Goal: Transaction & Acquisition: Purchase product/service

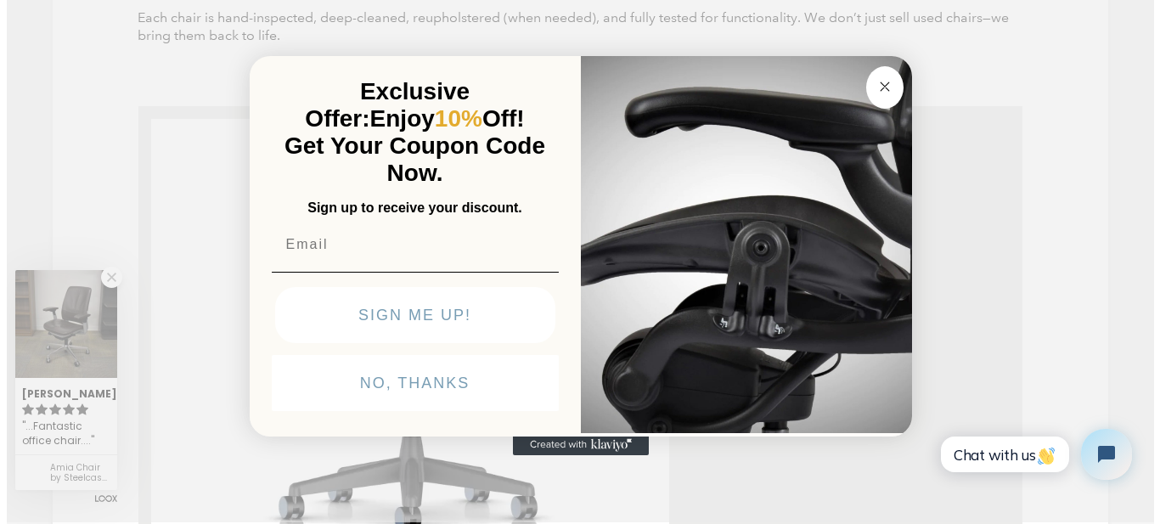
scroll to position [2293, 0]
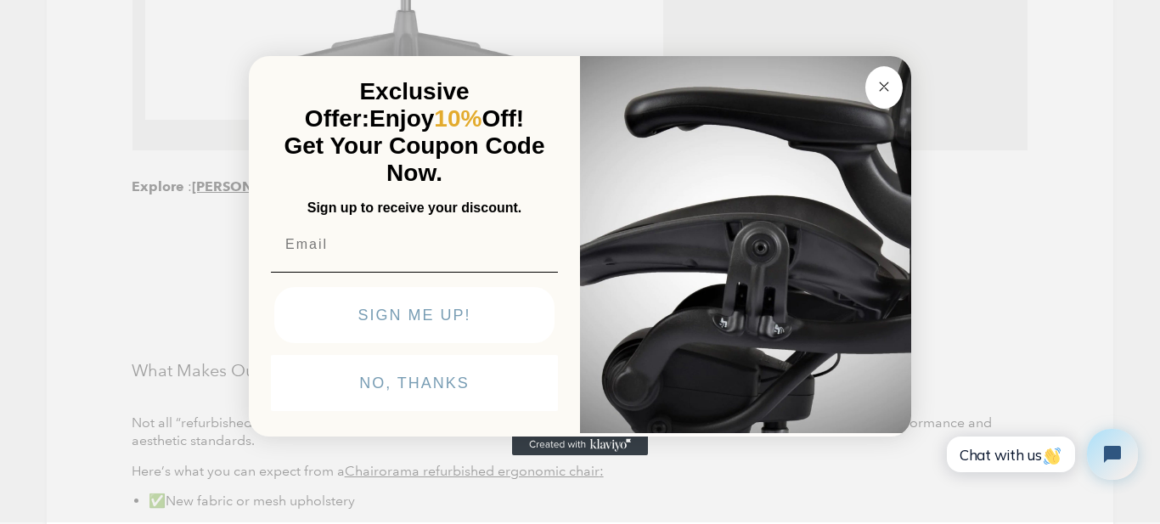
click at [885, 82] on circle "Close dialog" at bounding box center [885, 86] width 20 height 20
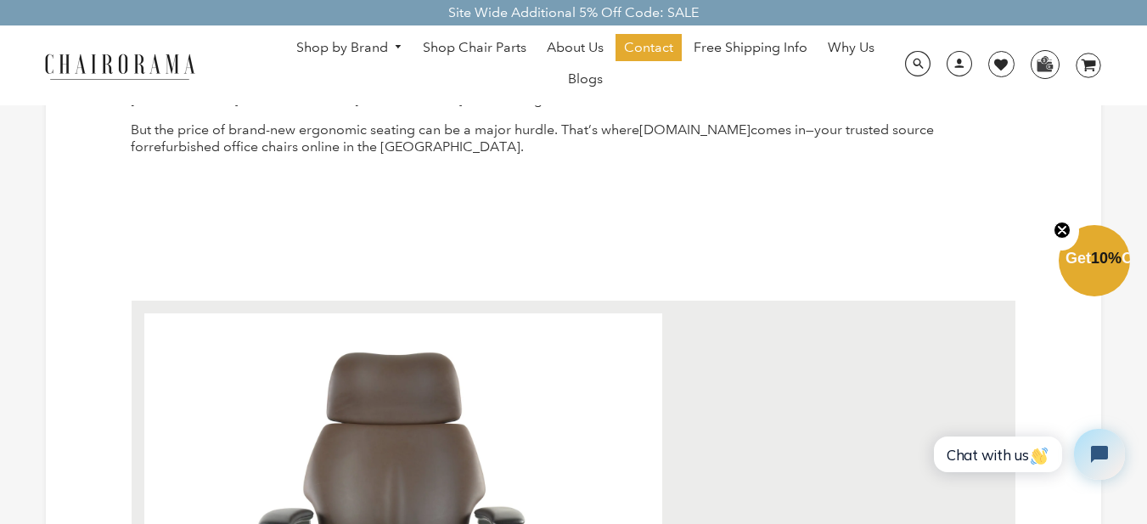
scroll to position [0, 0]
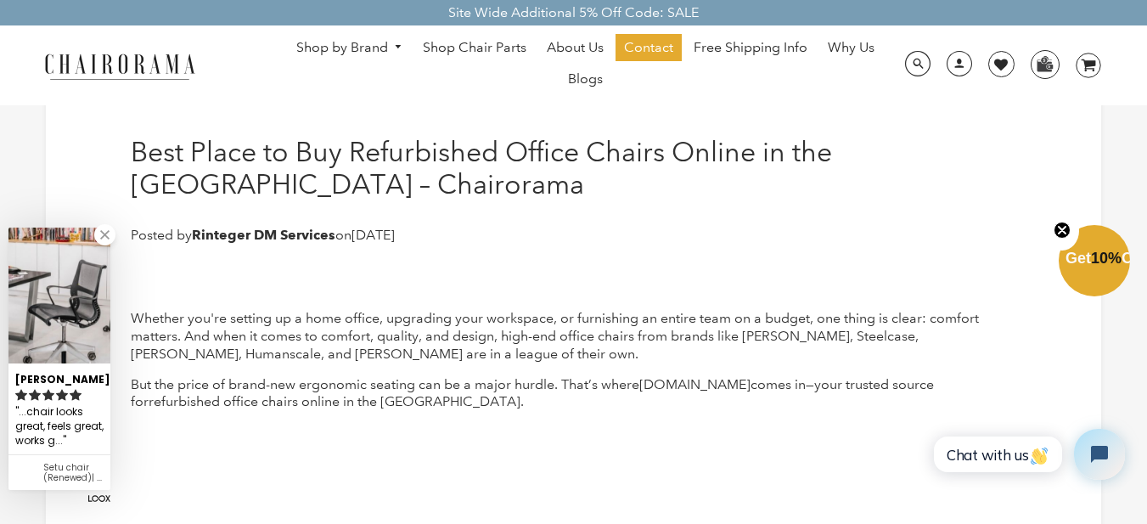
click at [386, 44] on link "Shop by Brand" at bounding box center [350, 48] width 124 height 26
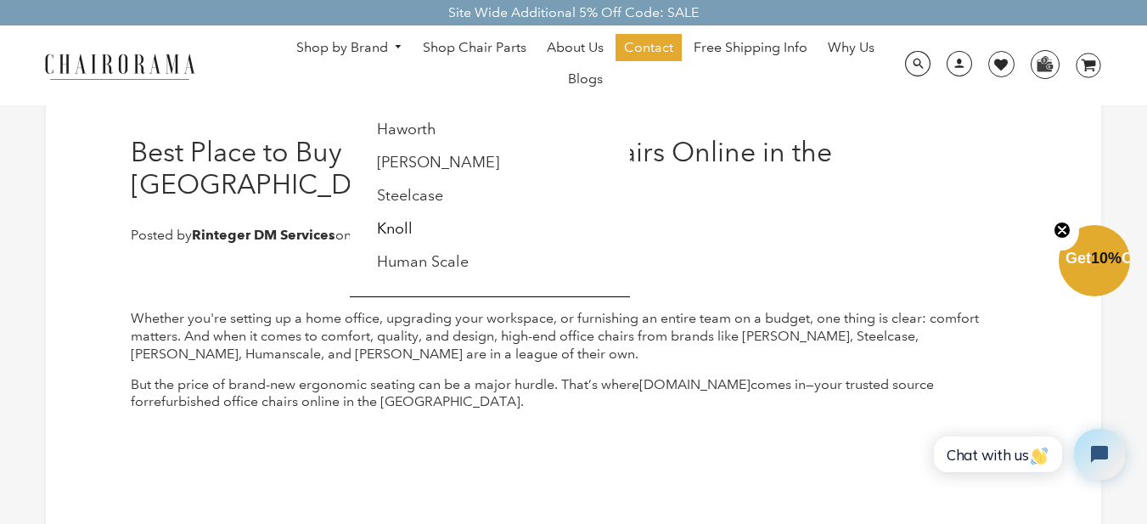
click at [151, 71] on img at bounding box center [120, 66] width 170 height 30
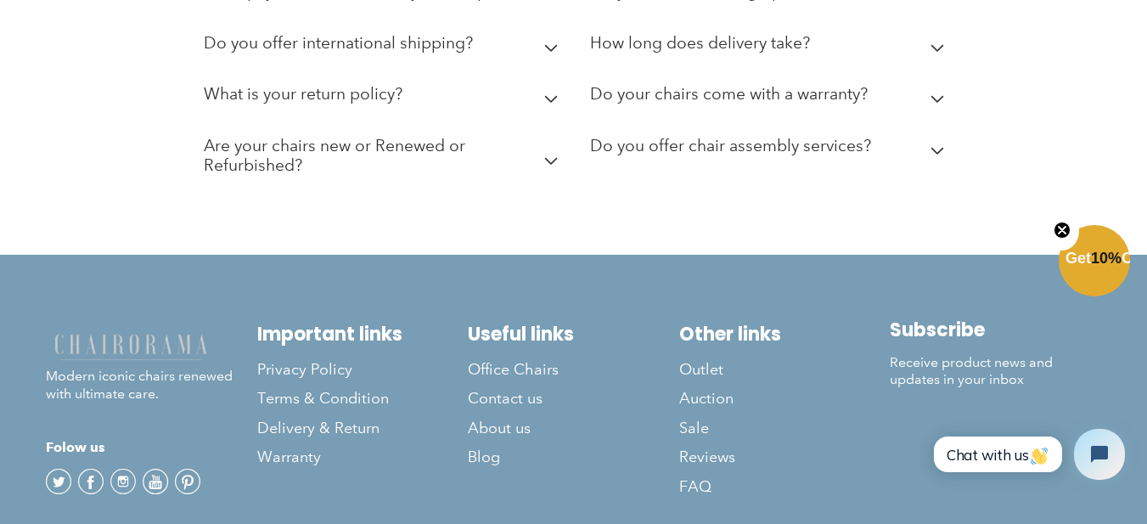
scroll to position [4884, 0]
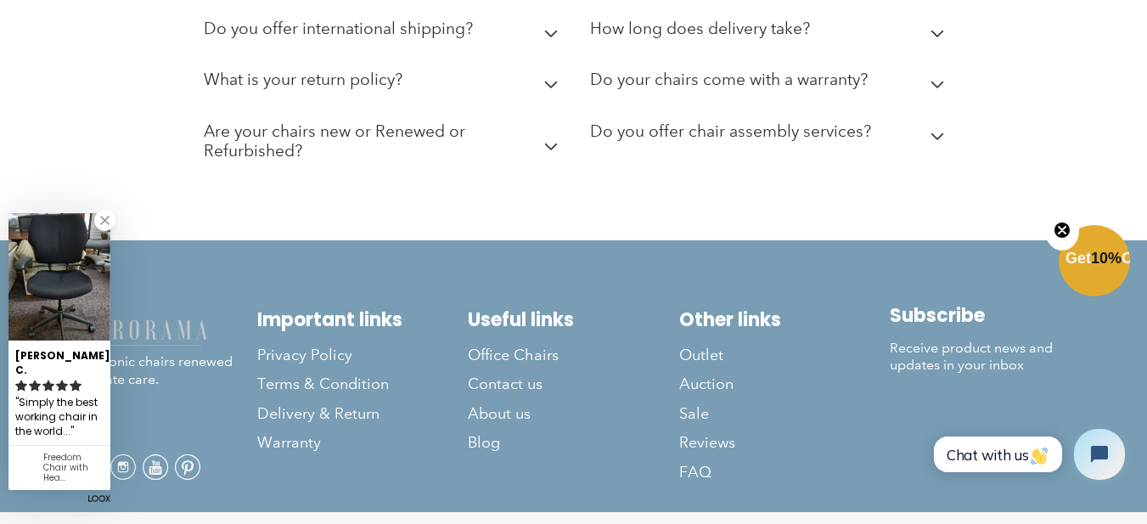
click at [1046, 240] on footer "Modern iconic chairs renewed with ultimate care. Folow us Twitter Facebook Inst…" at bounding box center [573, 376] width 1147 height 272
click at [1057, 225] on circle "Close teaser" at bounding box center [1063, 230] width 16 height 16
click at [99, 229] on link at bounding box center [104, 220] width 21 height 21
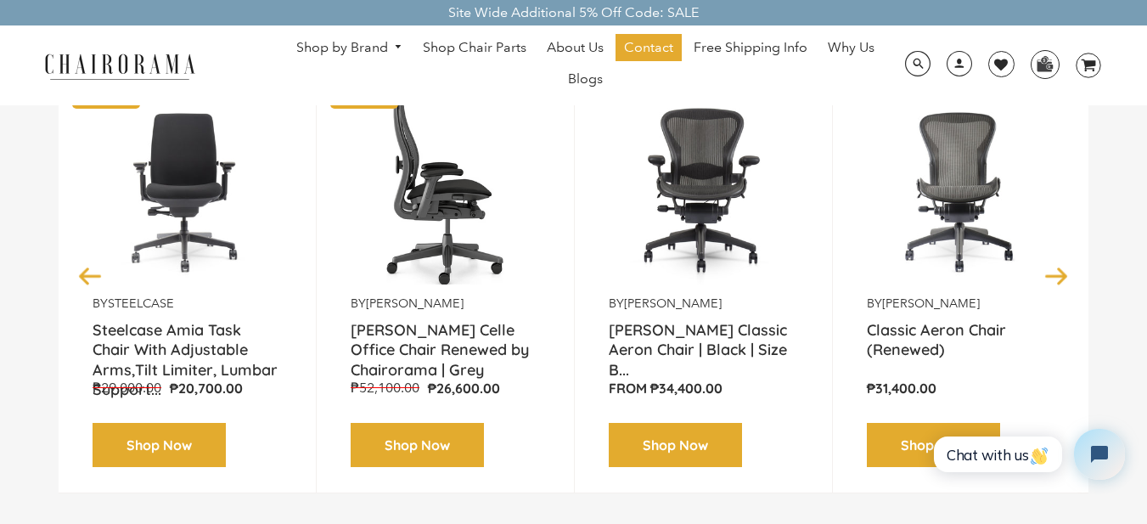
scroll to position [255, 0]
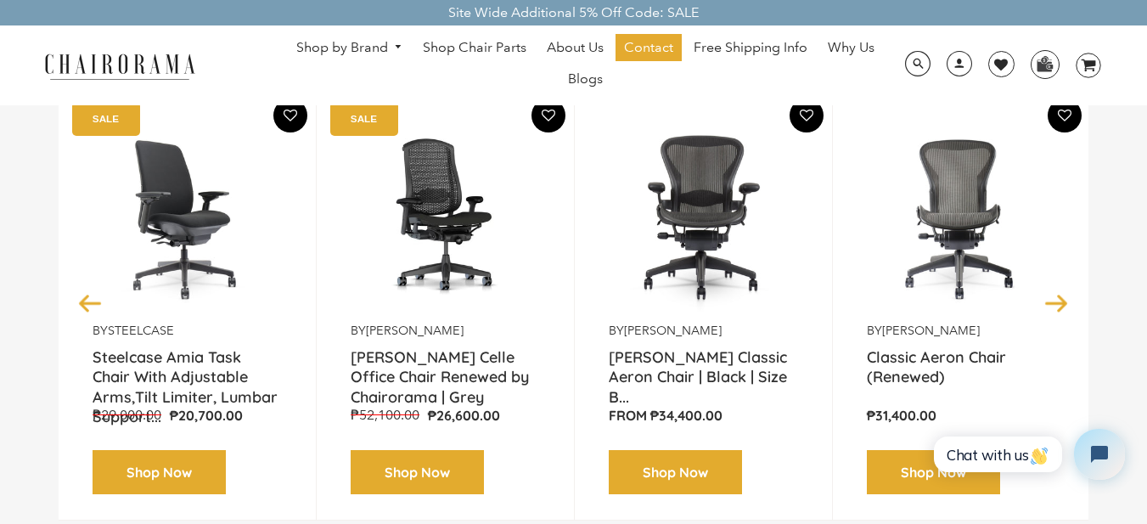
click at [180, 215] on img at bounding box center [187, 216] width 189 height 212
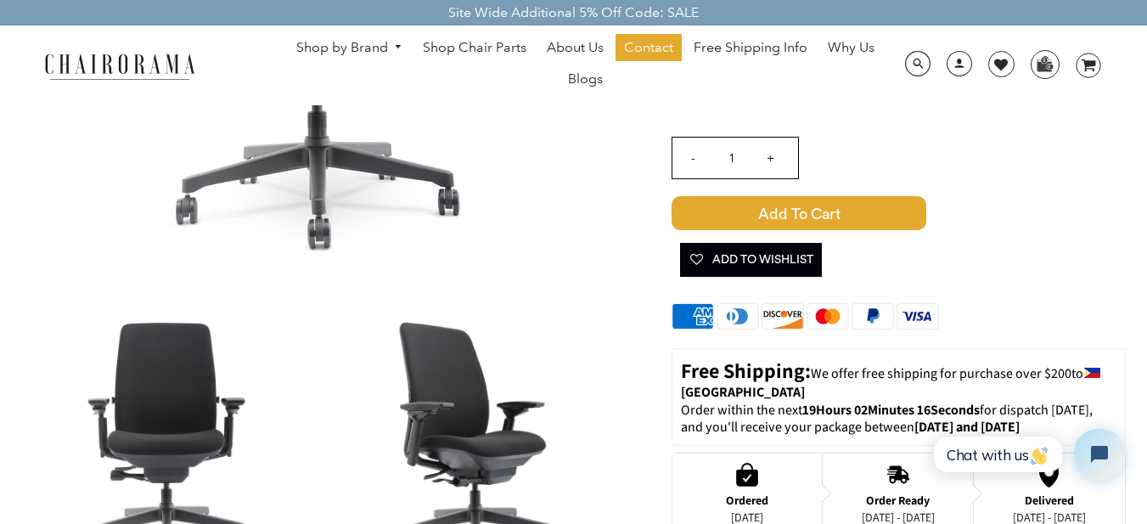
scroll to position [255, 0]
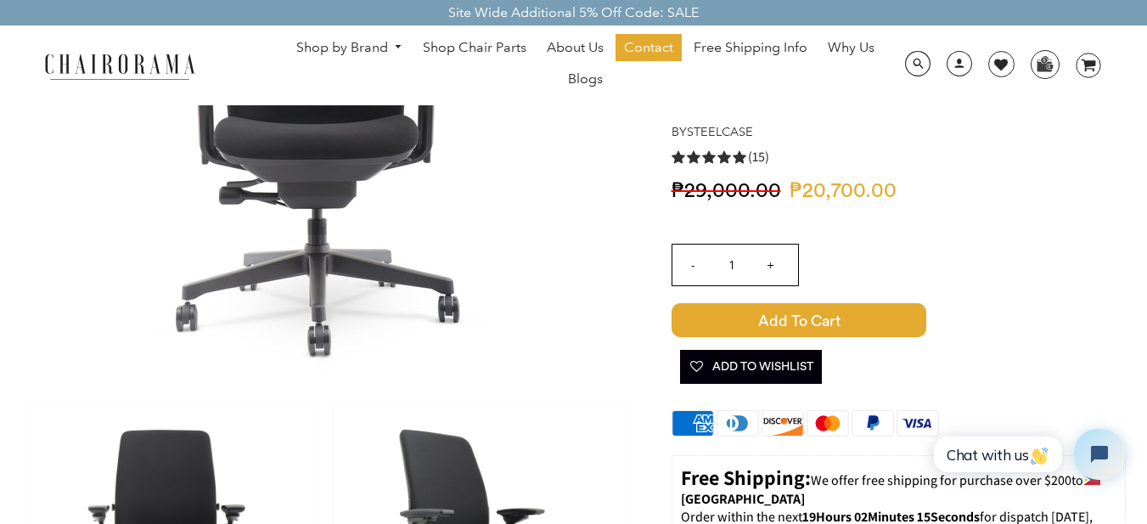
click at [399, 48] on span "DesktopNavigation" at bounding box center [395, 47] width 15 height 11
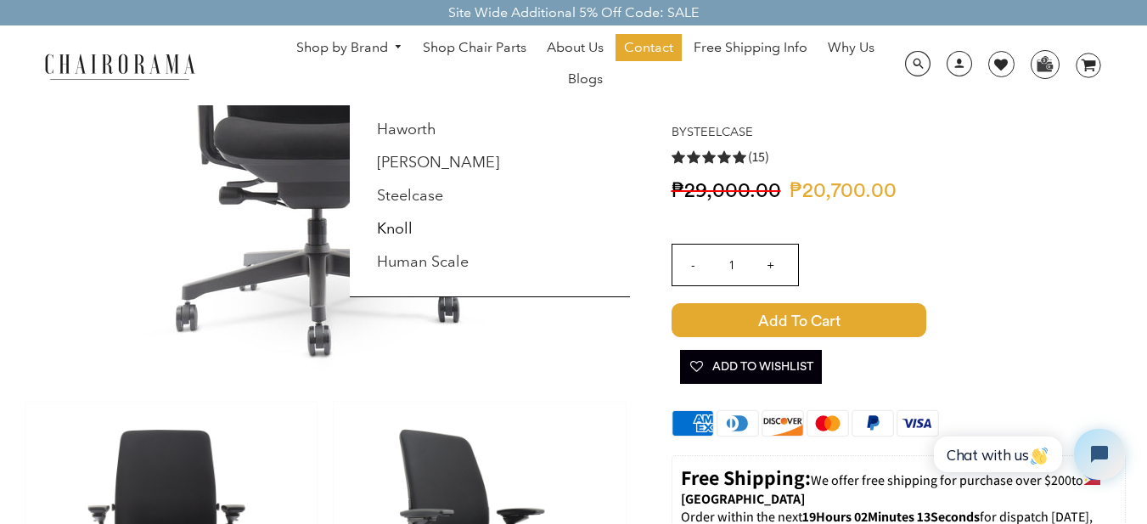
click at [399, 48] on span "DesktopNavigation" at bounding box center [395, 47] width 15 height 11
click at [360, 46] on link "Shop by Brand" at bounding box center [350, 48] width 124 height 26
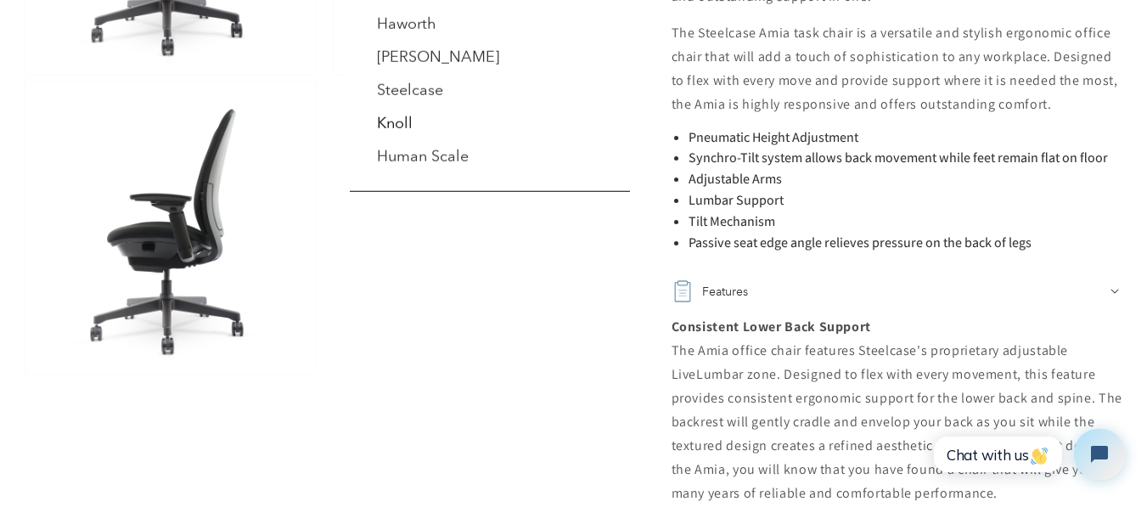
scroll to position [1274, 0]
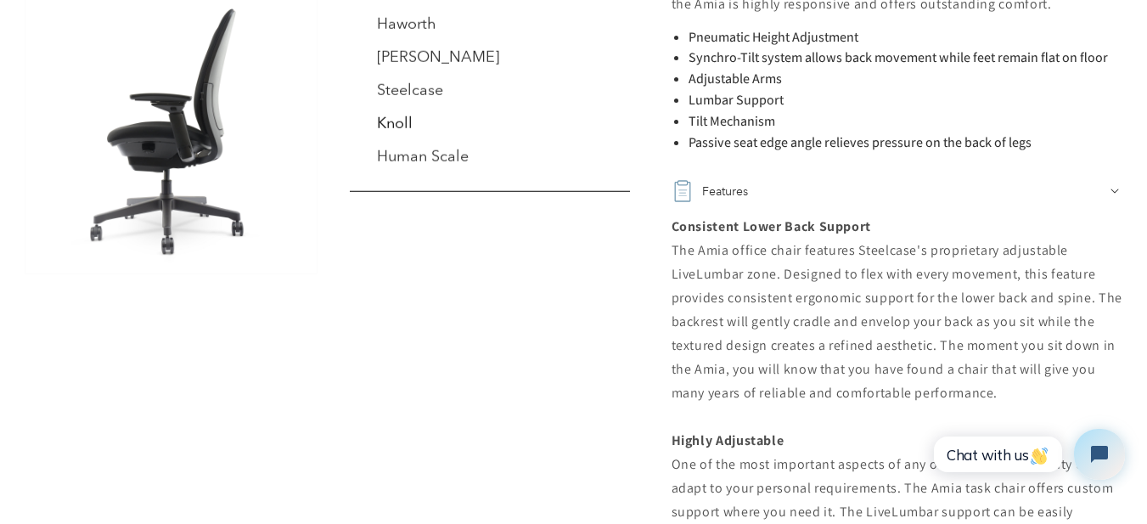
click at [902, 307] on div at bounding box center [573, 262] width 1147 height 524
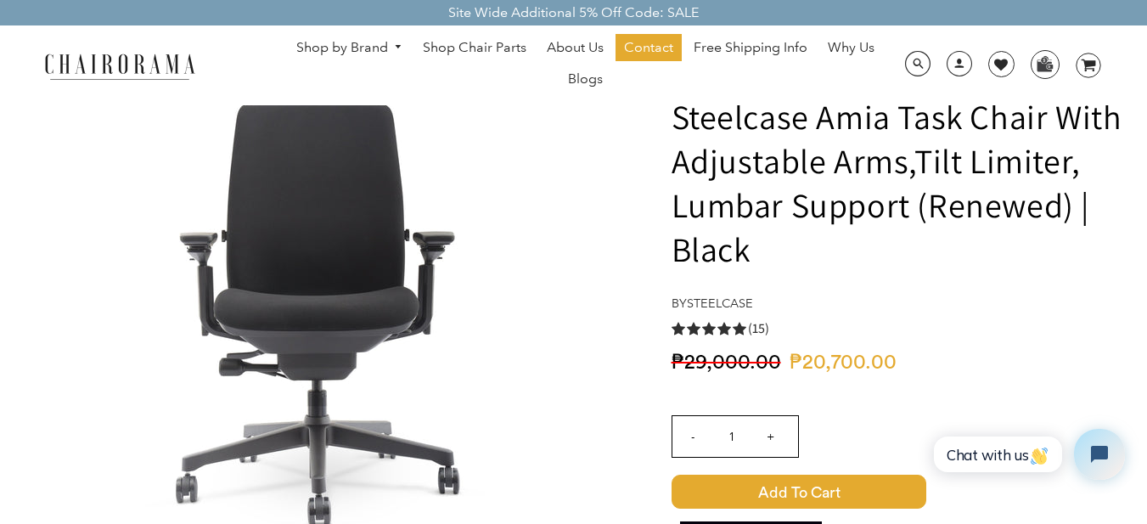
scroll to position [0, 0]
